Goal: Transaction & Acquisition: Purchase product/service

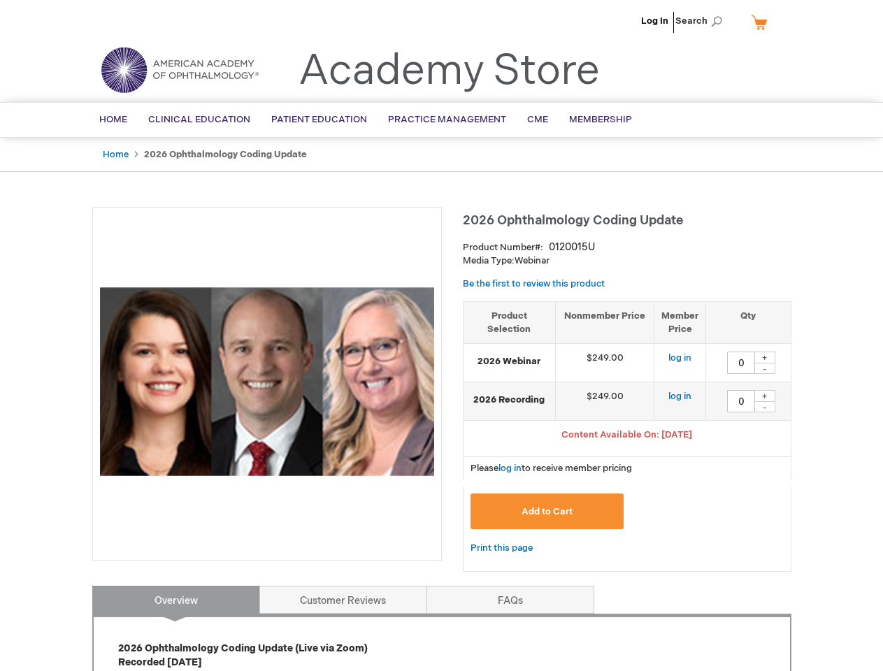
click at [441, 335] on div at bounding box center [266, 384] width 349 height 354
click at [702, 21] on span "Search" at bounding box center [701, 21] width 53 height 28
click at [627, 436] on span "Content Available On: [DATE]" at bounding box center [626, 434] width 131 height 11
click at [765, 357] on div "+" at bounding box center [764, 358] width 21 height 12
click at [765, 368] on div "-" at bounding box center [764, 368] width 21 height 11
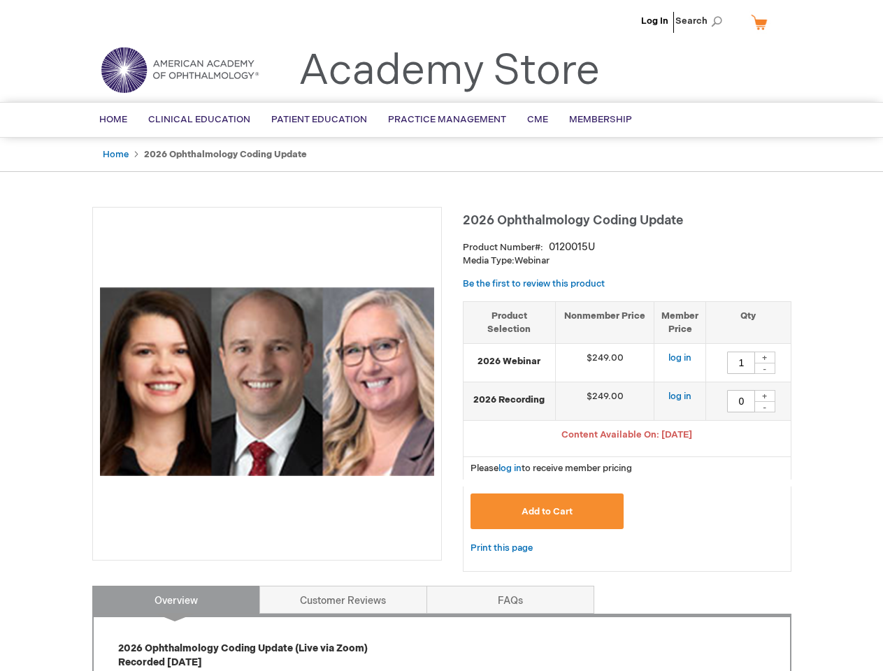
type input "0"
click at [765, 396] on div "+" at bounding box center [764, 396] width 21 height 12
click at [765, 407] on div "-" at bounding box center [764, 406] width 21 height 11
type input "0"
